Goal: Information Seeking & Learning: Learn about a topic

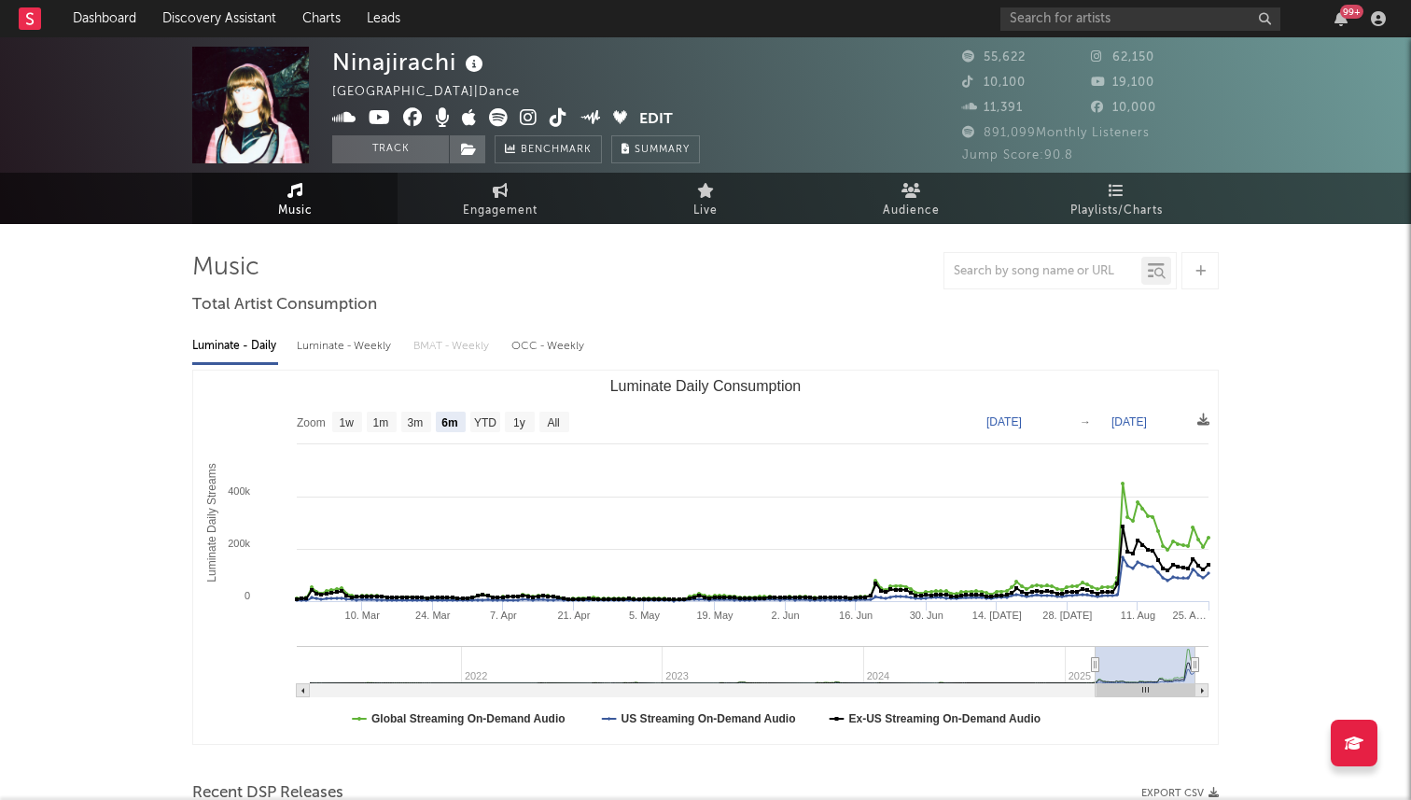
select select "6m"
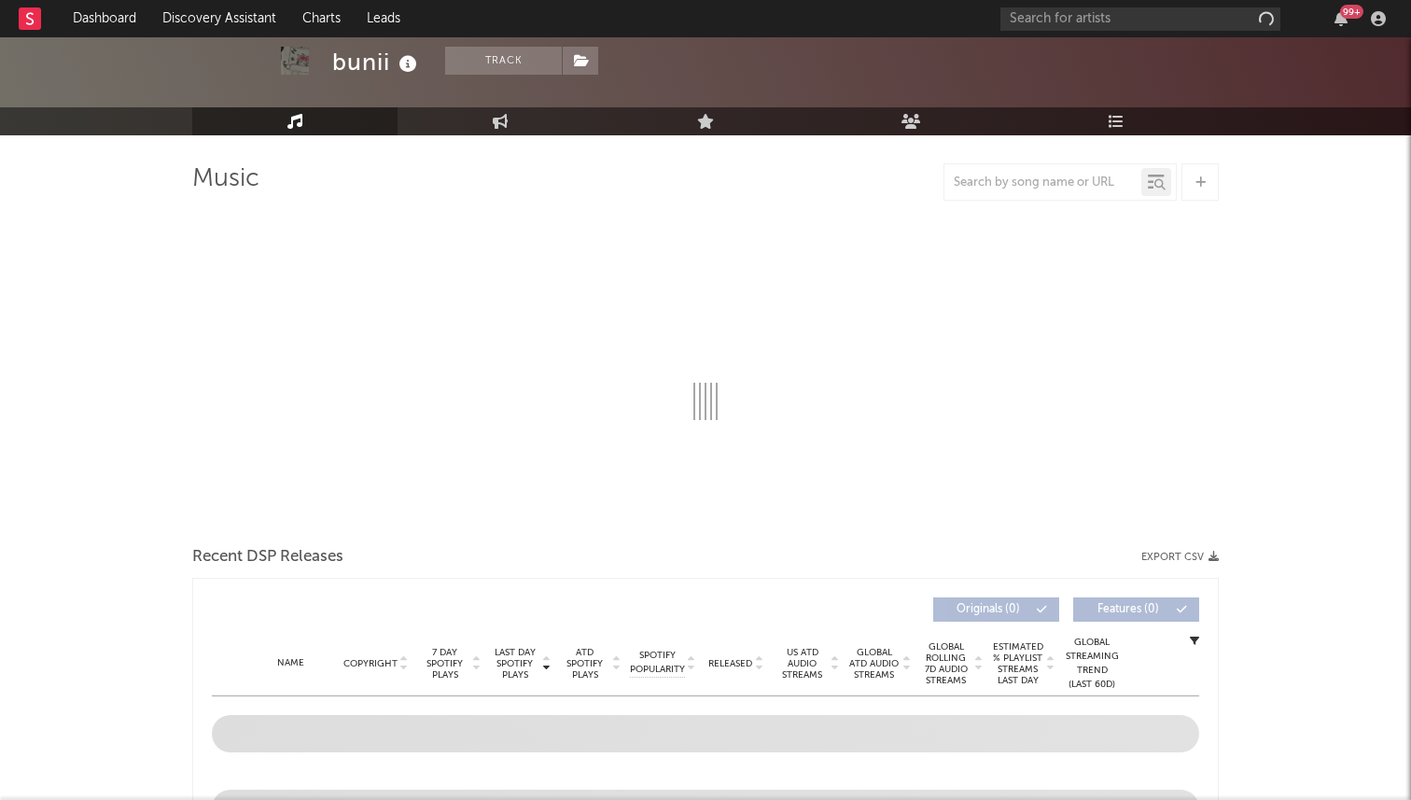
select select "6m"
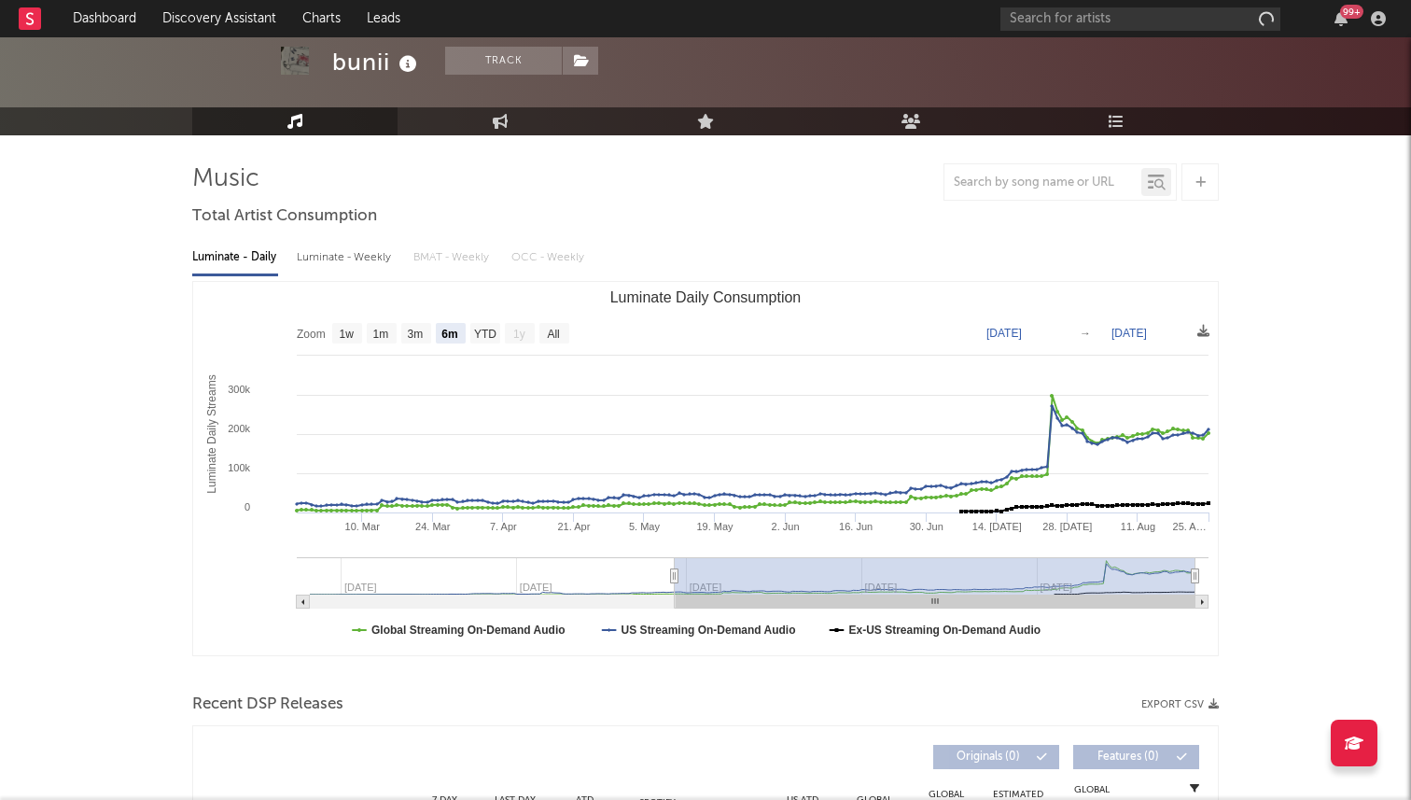
scroll to position [91, 0]
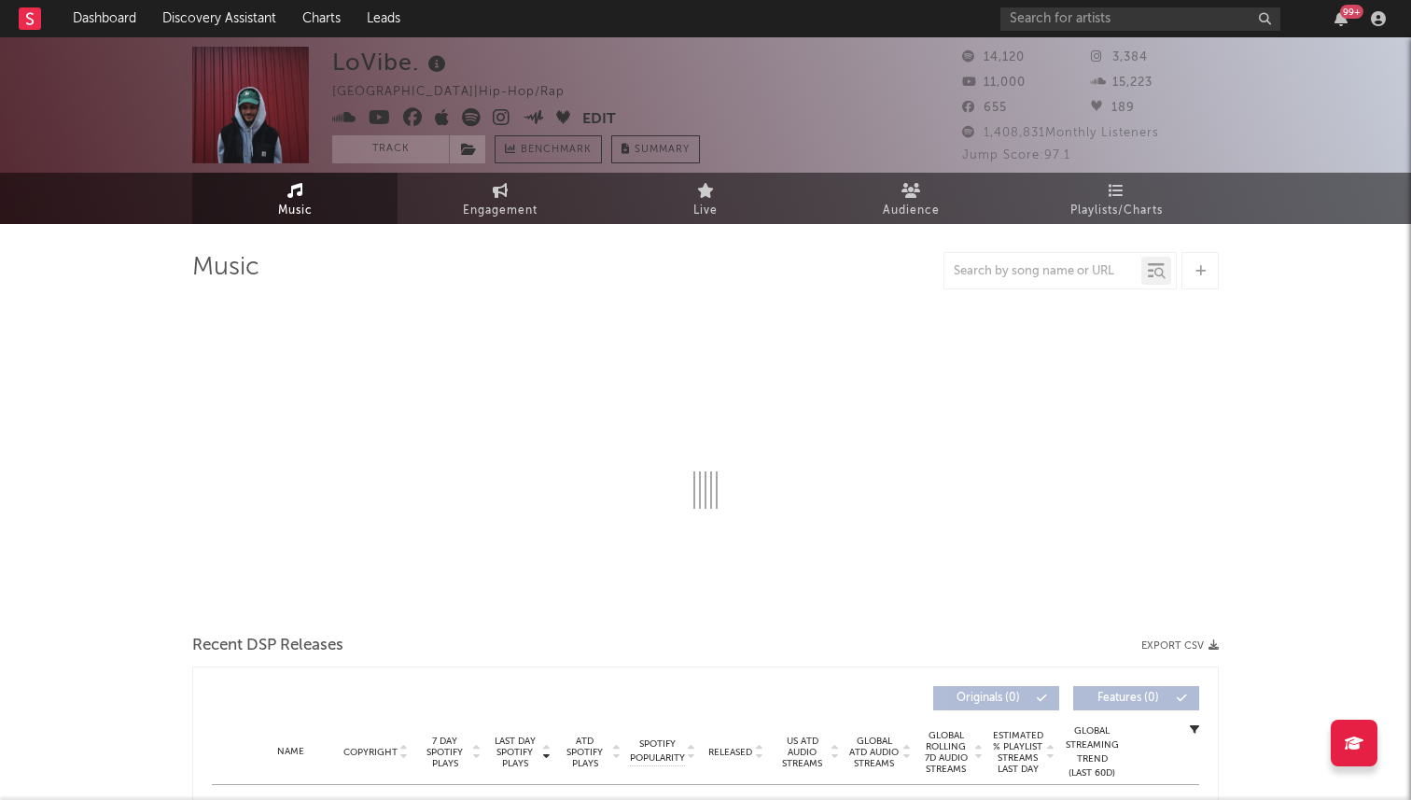
select select "6m"
